Goal: Information Seeking & Learning: Learn about a topic

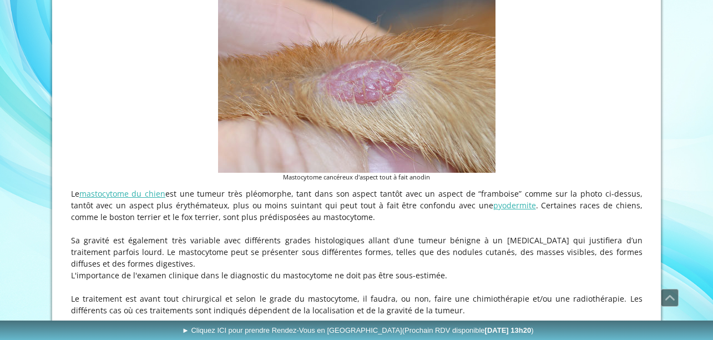
scroll to position [333, 0]
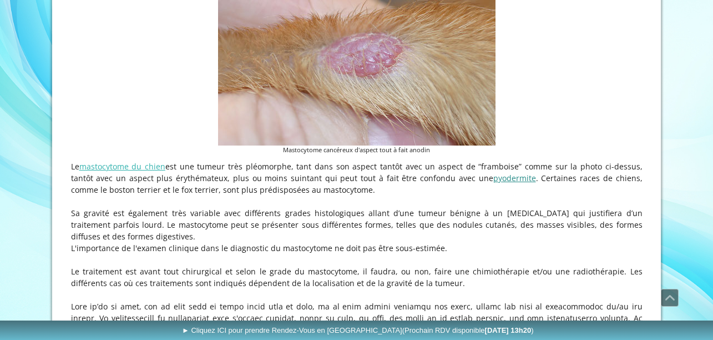
click at [493, 179] on link "pyodermite" at bounding box center [514, 178] width 43 height 11
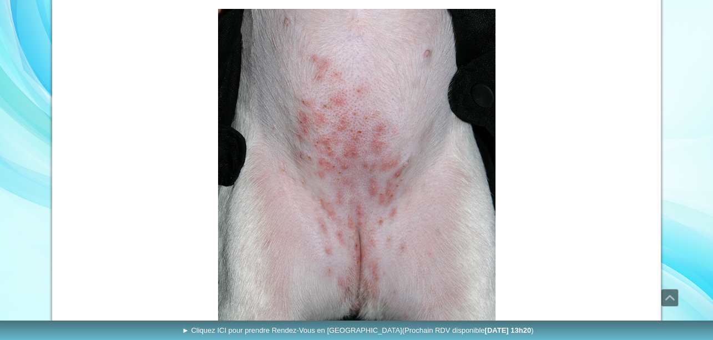
scroll to position [599, 0]
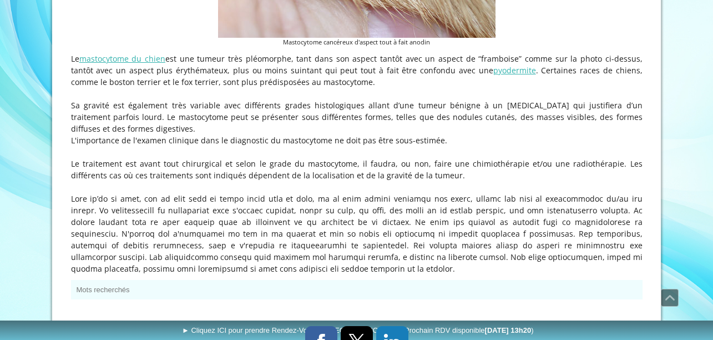
scroll to position [533, 0]
